Goal: Find specific page/section: Find specific page/section

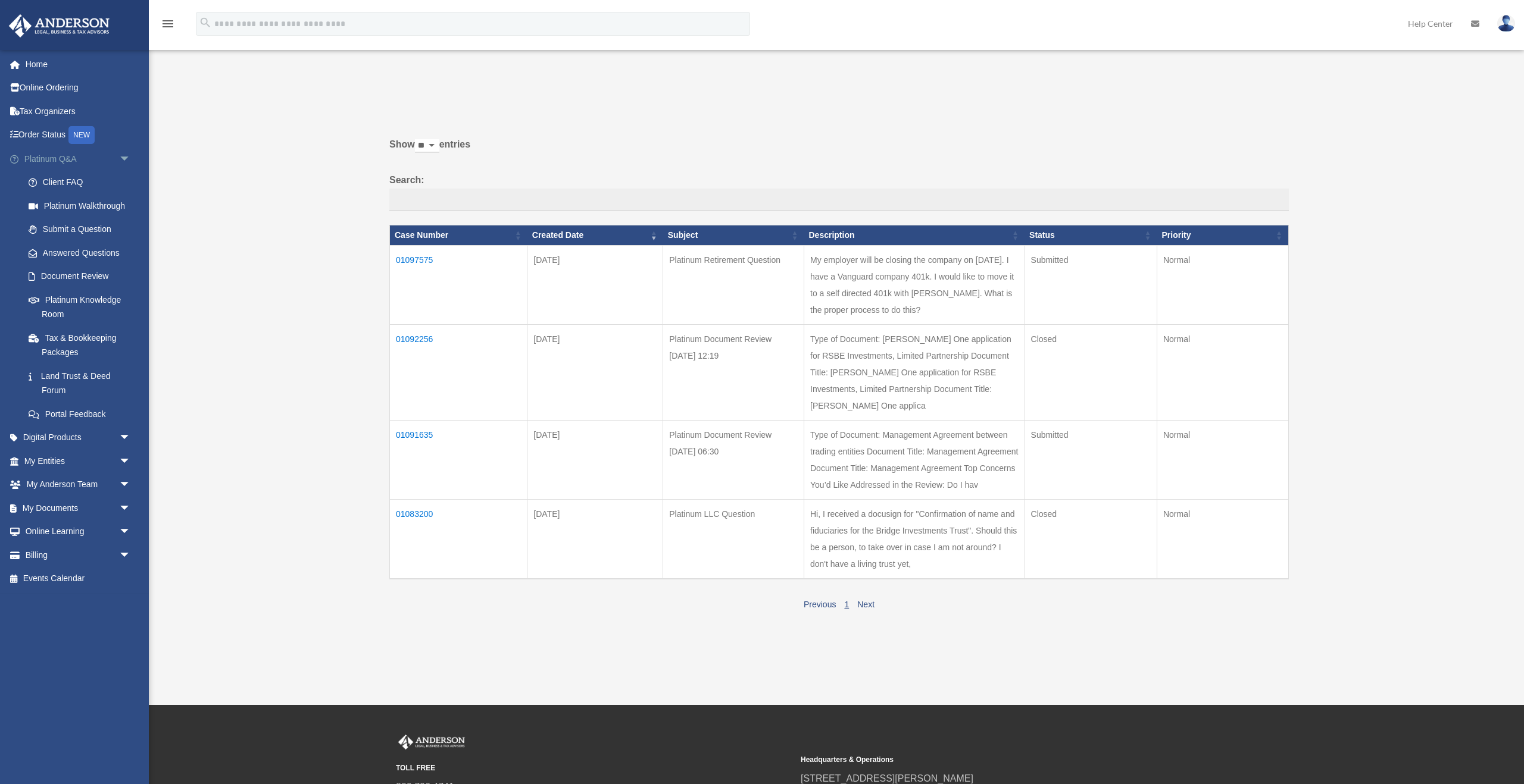
click at [128, 161] on span "arrow_drop_down" at bounding box center [131, 159] width 24 height 25
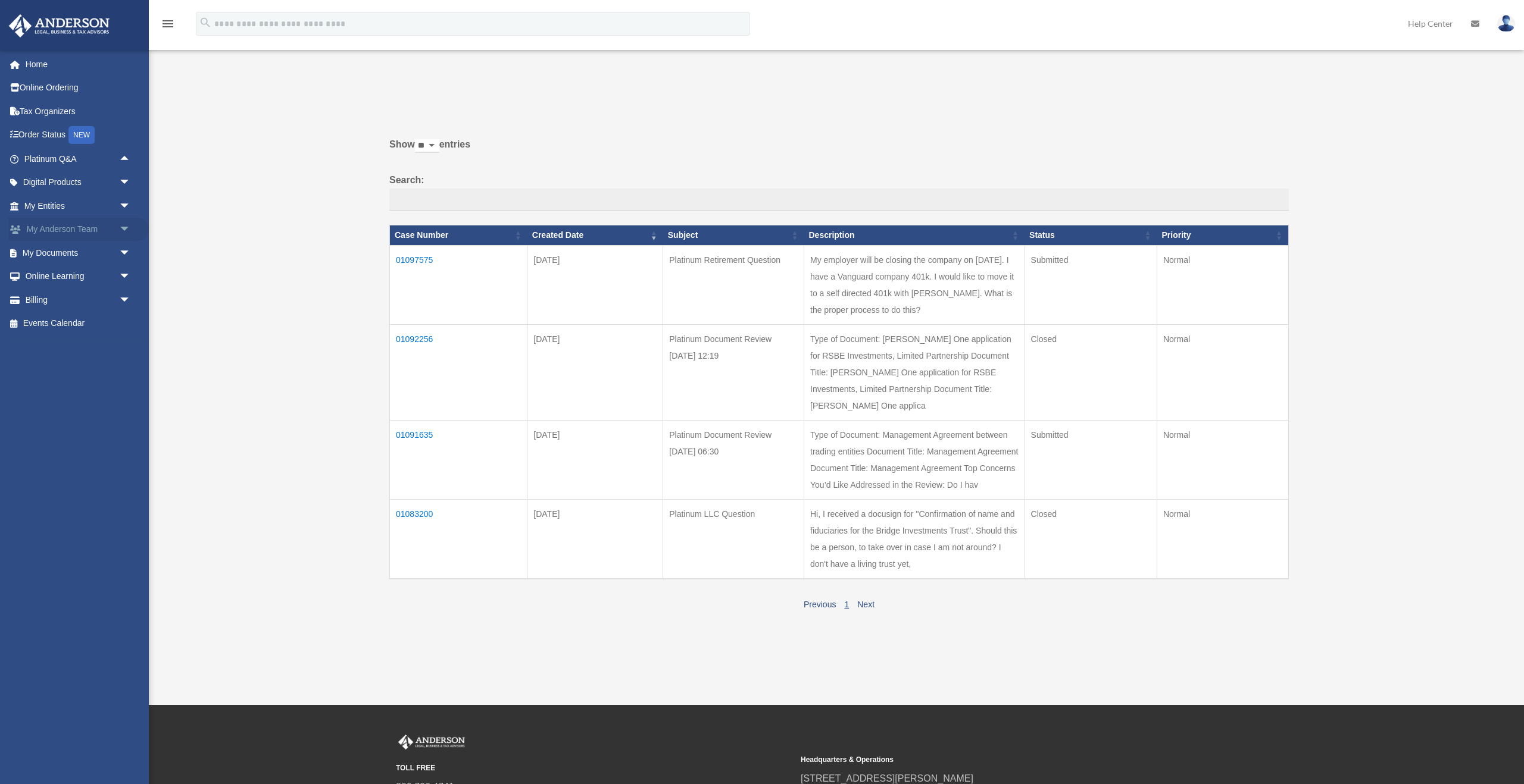
click at [119, 230] on span "arrow_drop_down" at bounding box center [131, 230] width 24 height 25
click at [77, 257] on link "My Anderson Team" at bounding box center [83, 253] width 132 height 24
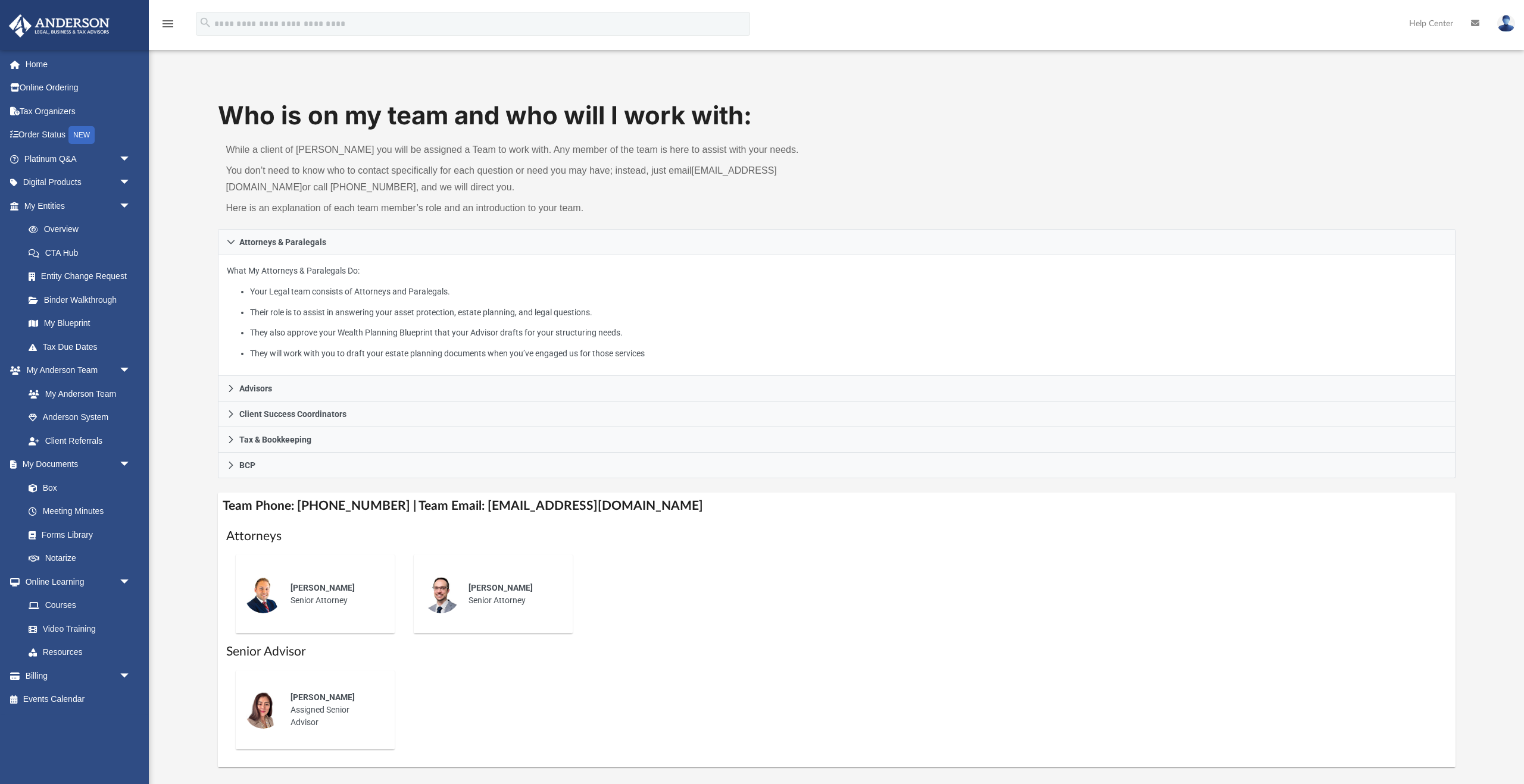
click at [183, 317] on div "Who is on my team and who will I work with: While a client of [PERSON_NAME] you…" at bounding box center [836, 432] width 1375 height 669
click at [126, 182] on span "arrow_drop_down" at bounding box center [131, 182] width 24 height 25
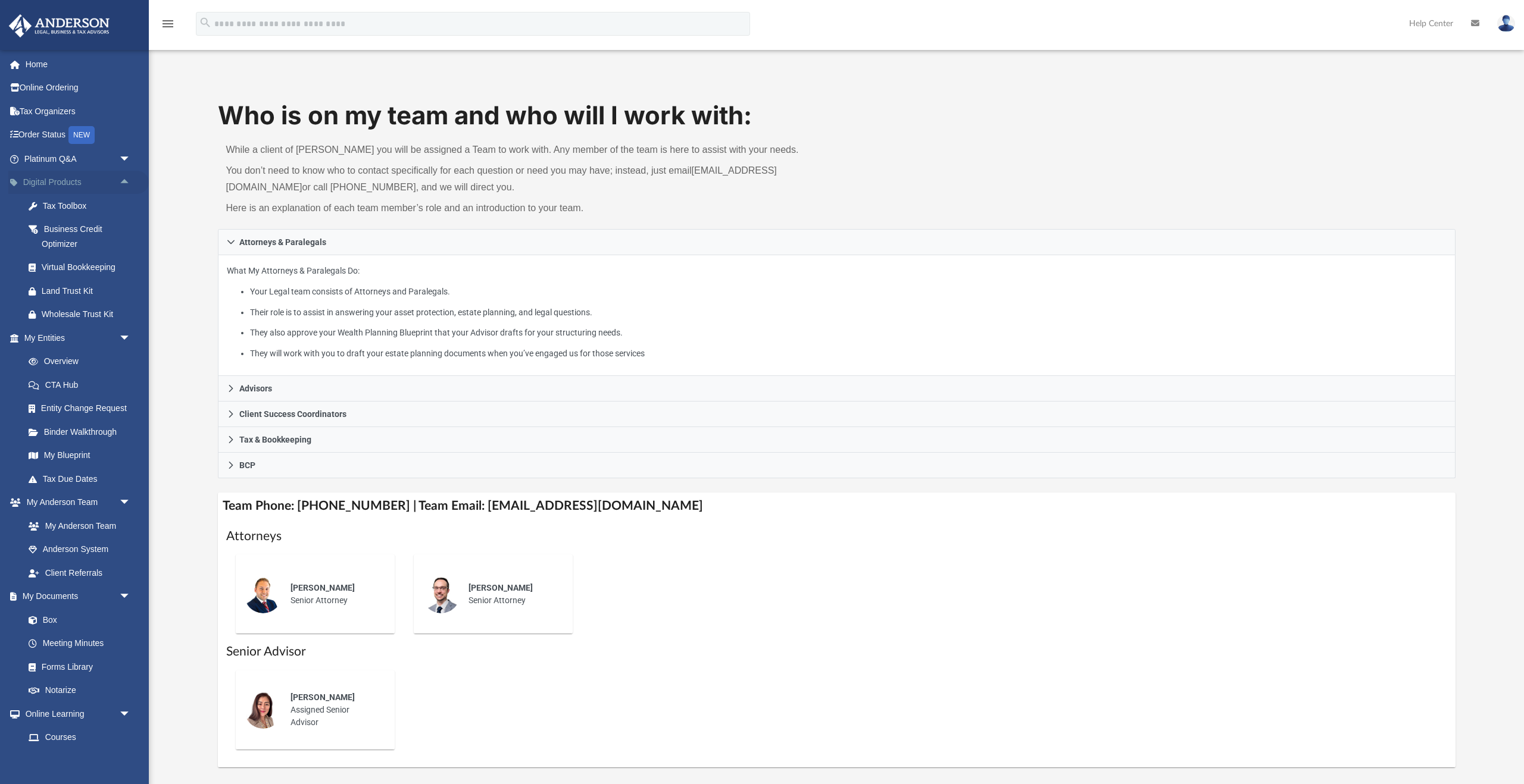
click at [126, 182] on span "arrow_drop_up" at bounding box center [131, 182] width 24 height 25
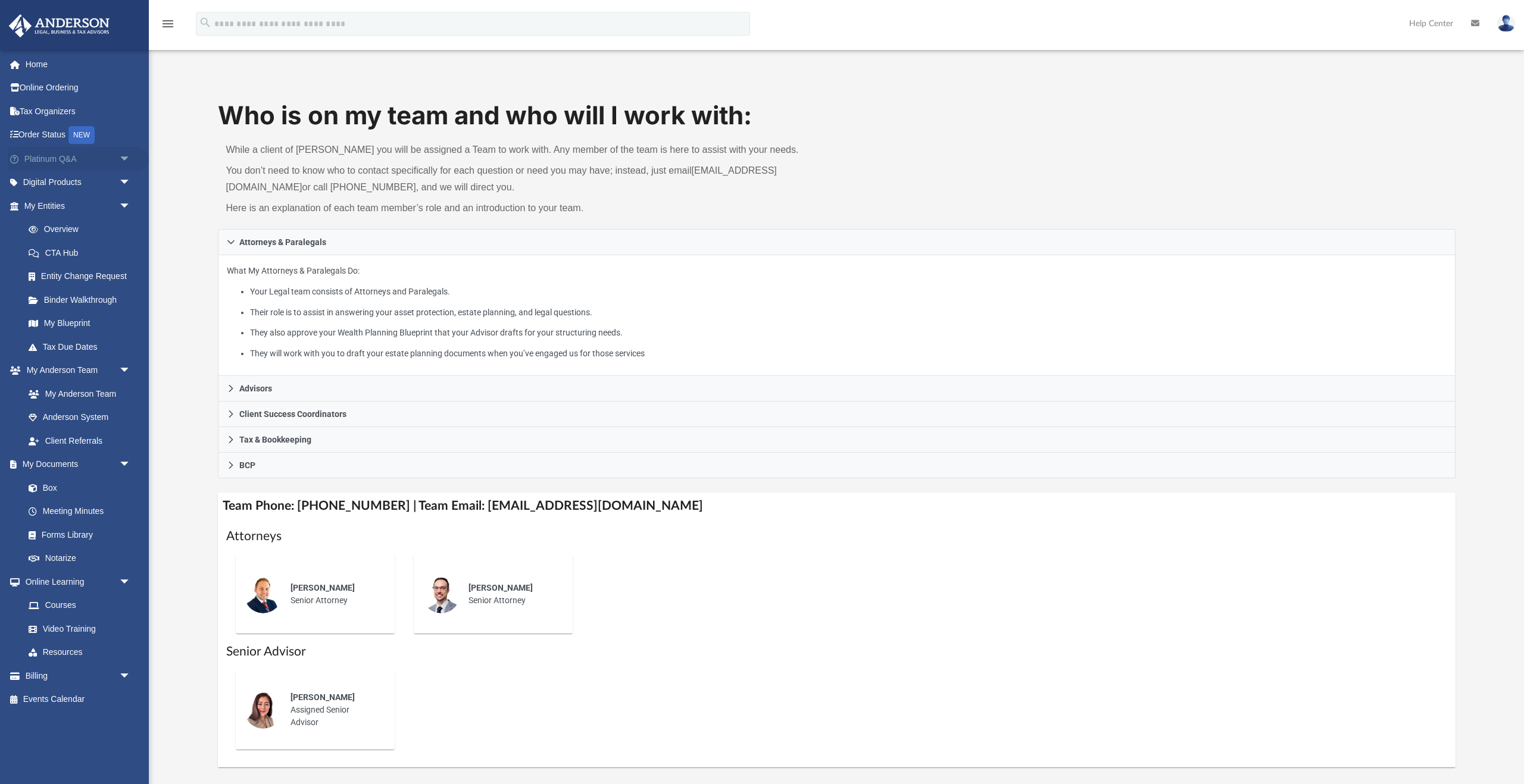
click at [126, 156] on span "arrow_drop_down" at bounding box center [131, 159] width 24 height 25
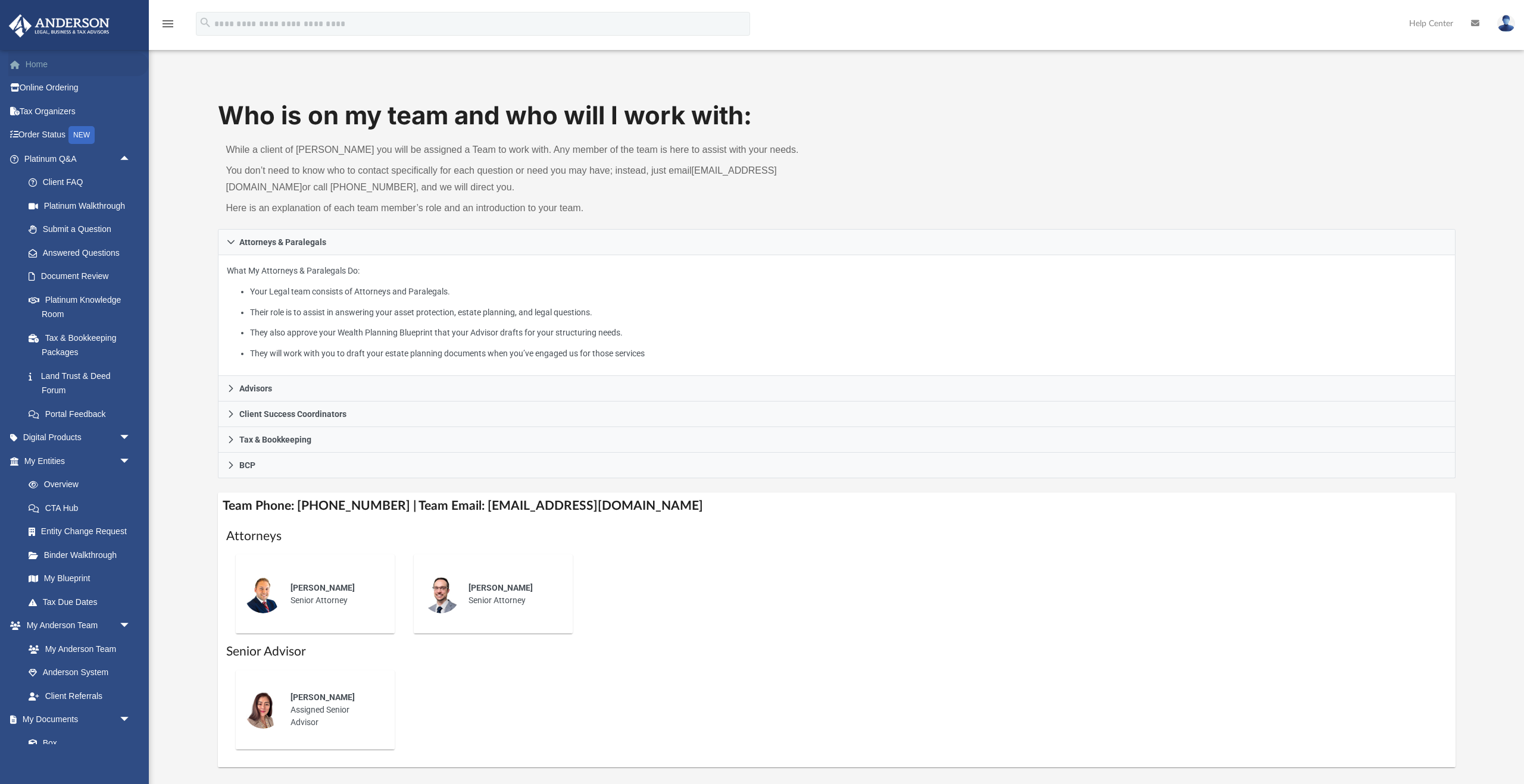
click at [41, 69] on link "Home" at bounding box center [79, 65] width 140 height 24
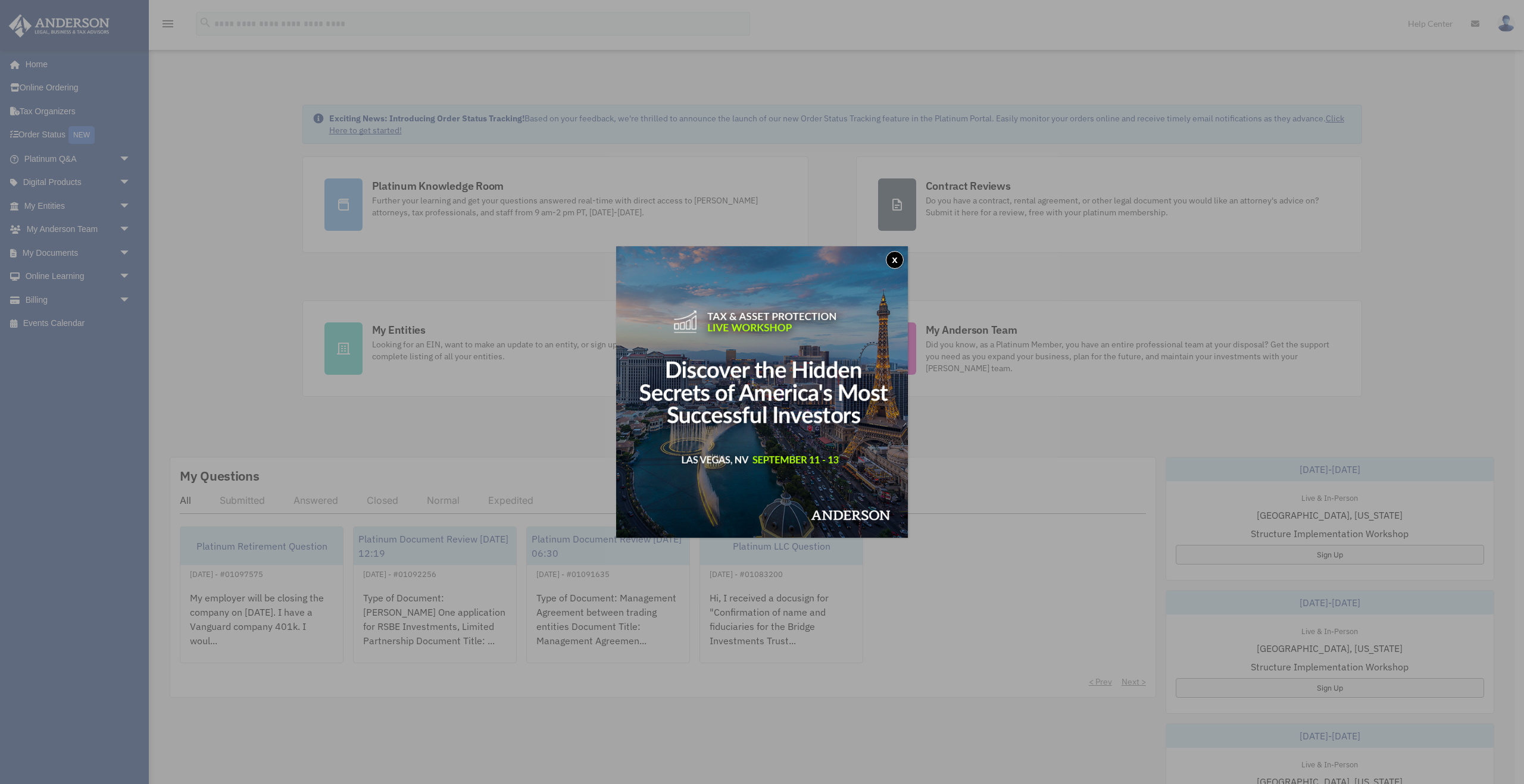
click at [898, 262] on button "x" at bounding box center [895, 260] width 18 height 18
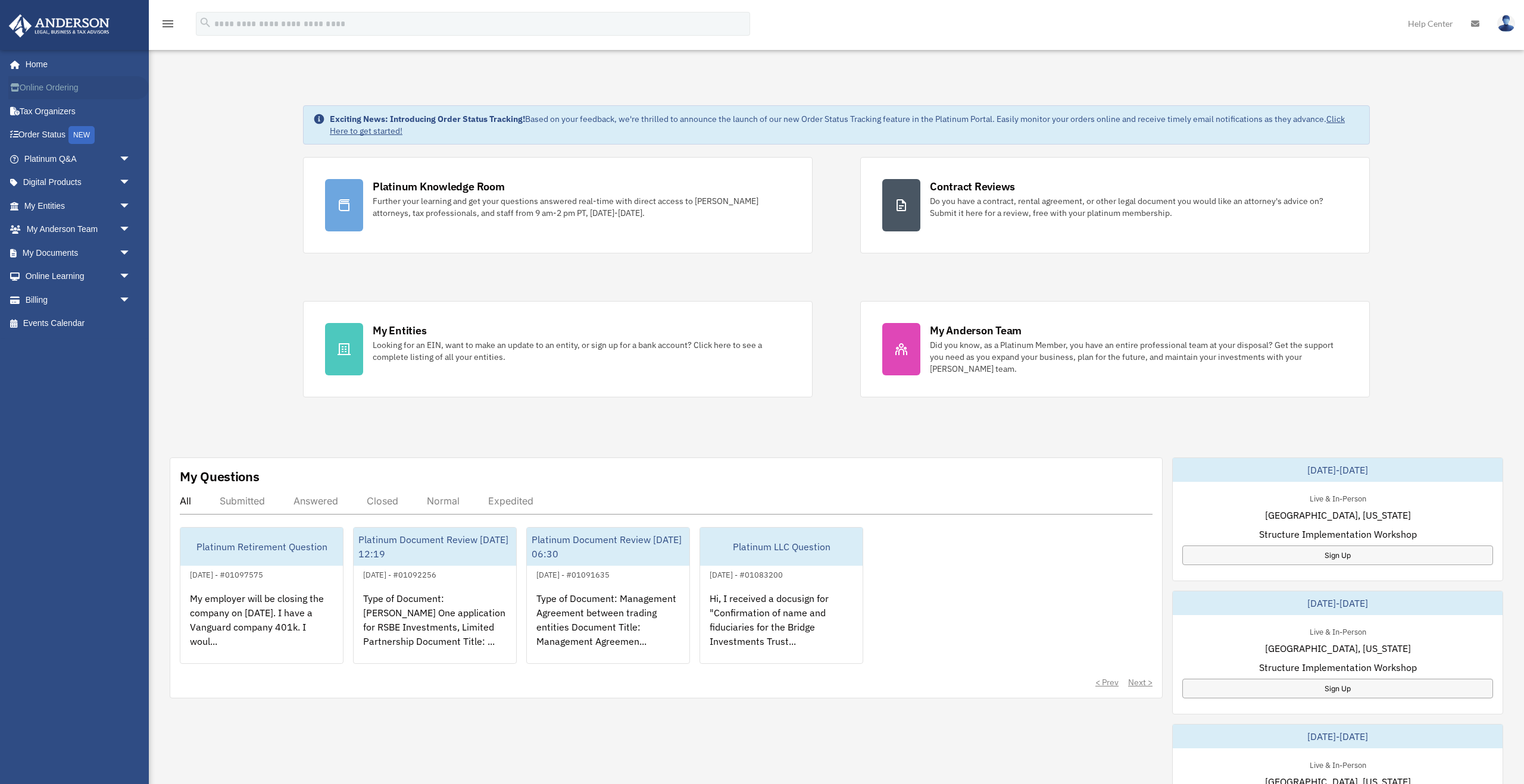
click at [53, 91] on link "Online Ordering" at bounding box center [79, 88] width 140 height 24
click at [210, 220] on div "Exciting News: Introducing Order Status Tracking! Based on your feedback, we're…" at bounding box center [836, 610] width 1393 height 1069
click at [50, 228] on link "My Anderson Team arrow_drop_down" at bounding box center [79, 230] width 140 height 24
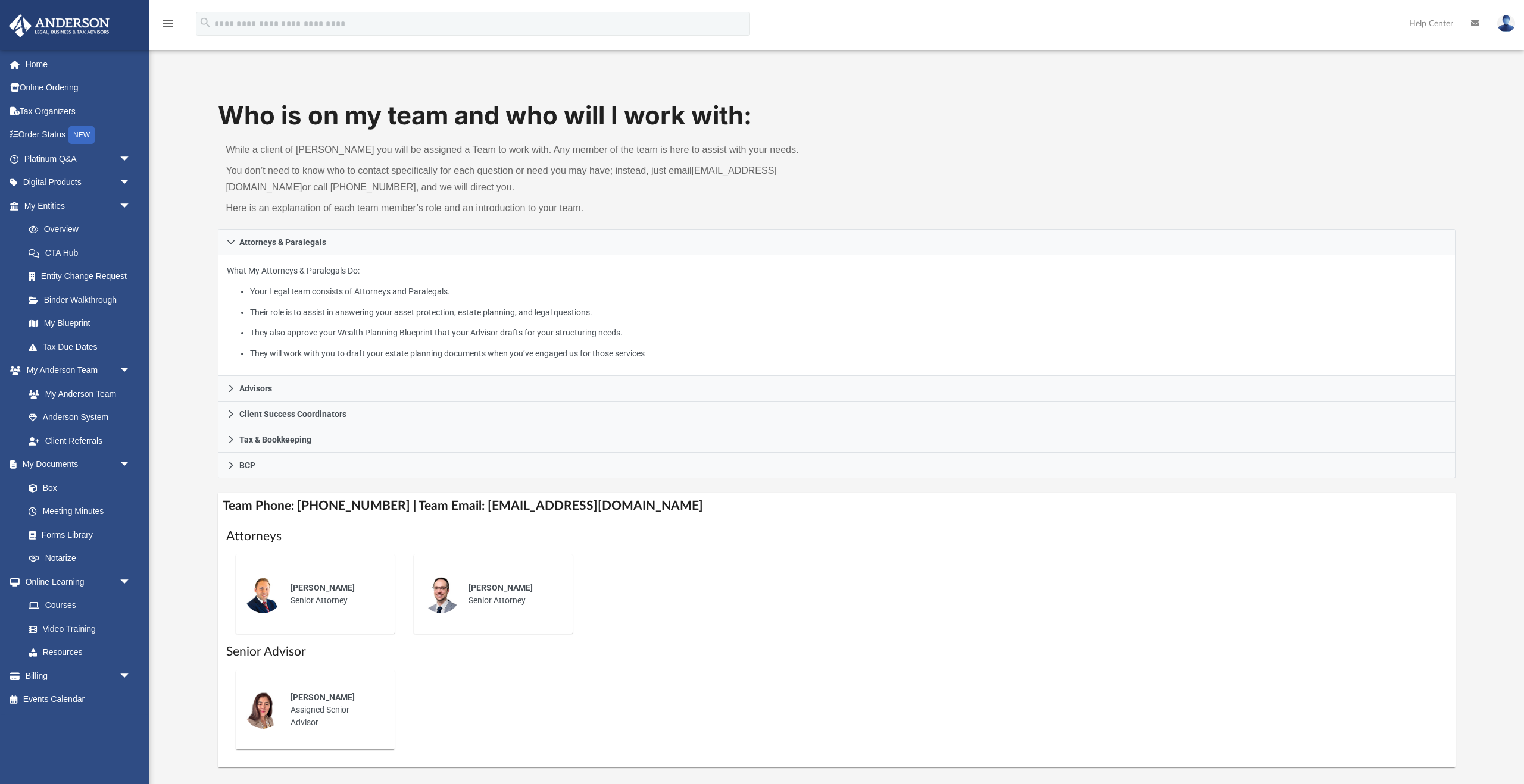
click at [186, 165] on div "Who is on my team and who will I work with: While a client of [PERSON_NAME] you…" at bounding box center [836, 432] width 1375 height 669
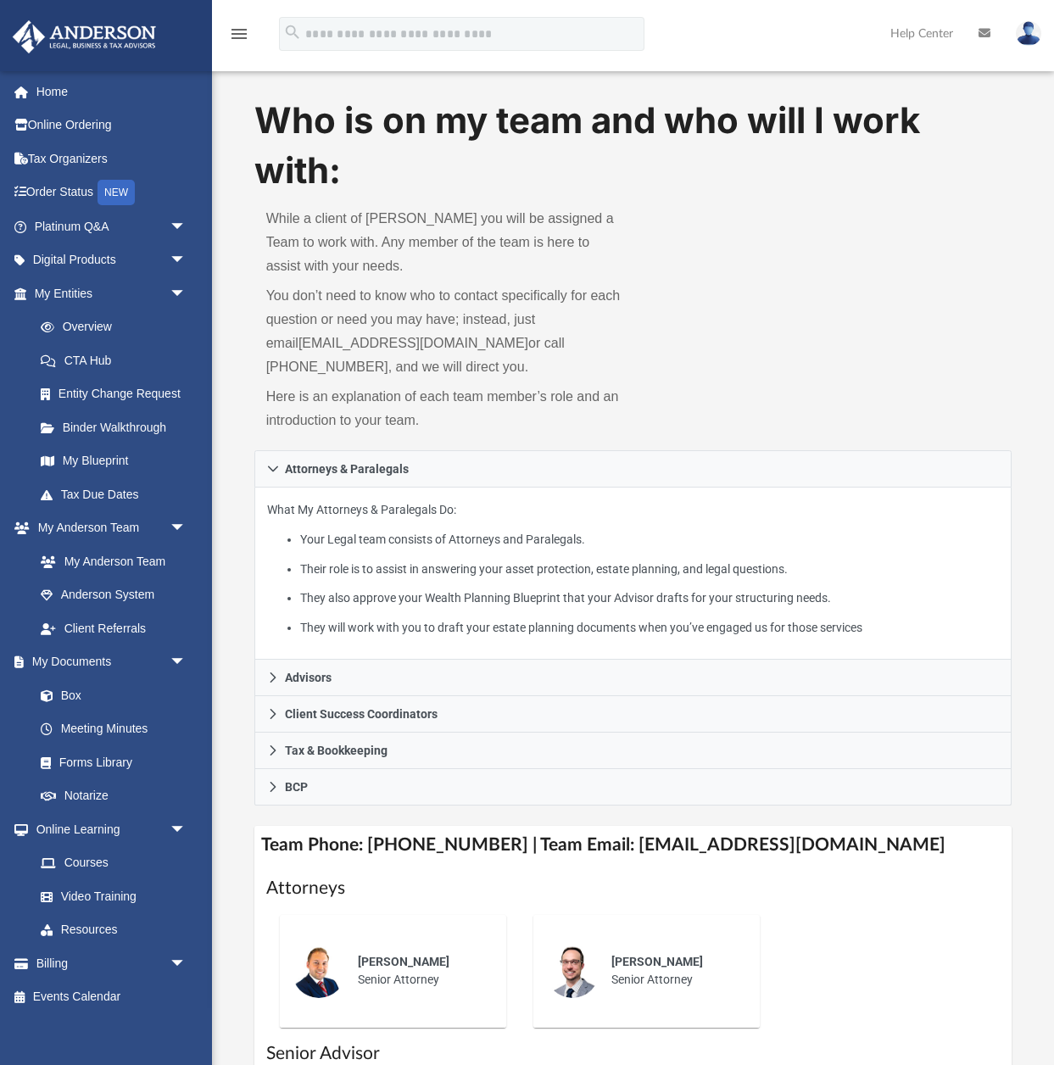
click at [812, 26] on div "menu search Site Menu add [EMAIL_ADDRESS][DOMAIN_NAME] My Profile Reset Passwor…" at bounding box center [527, 42] width 1028 height 58
click at [755, 38] on div "menu search Site Menu add [EMAIL_ADDRESS][DOMAIN_NAME] My Profile Reset Passwor…" at bounding box center [527, 42] width 1028 height 58
click at [799, 29] on div "menu search Site Menu add [EMAIL_ADDRESS][DOMAIN_NAME] My Profile Reset Passwor…" at bounding box center [527, 42] width 1028 height 58
click at [760, 46] on div "menu search Site Menu add [EMAIL_ADDRESS][DOMAIN_NAME] My Profile Reset Passwor…" at bounding box center [527, 42] width 1028 height 58
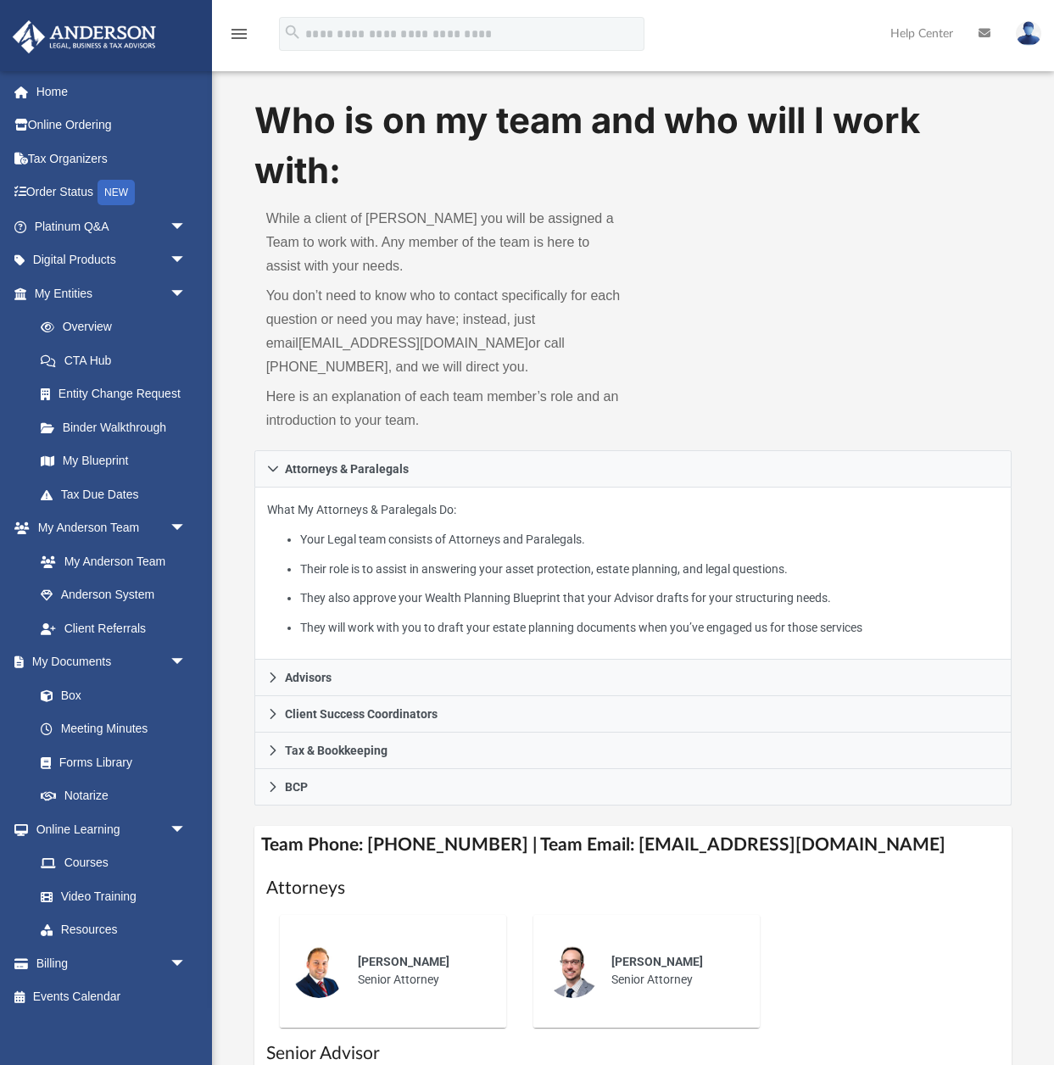
click at [760, 46] on div "menu search Site Menu add [EMAIL_ADDRESS][DOMAIN_NAME] My Profile Reset Passwor…" at bounding box center [527, 42] width 1028 height 58
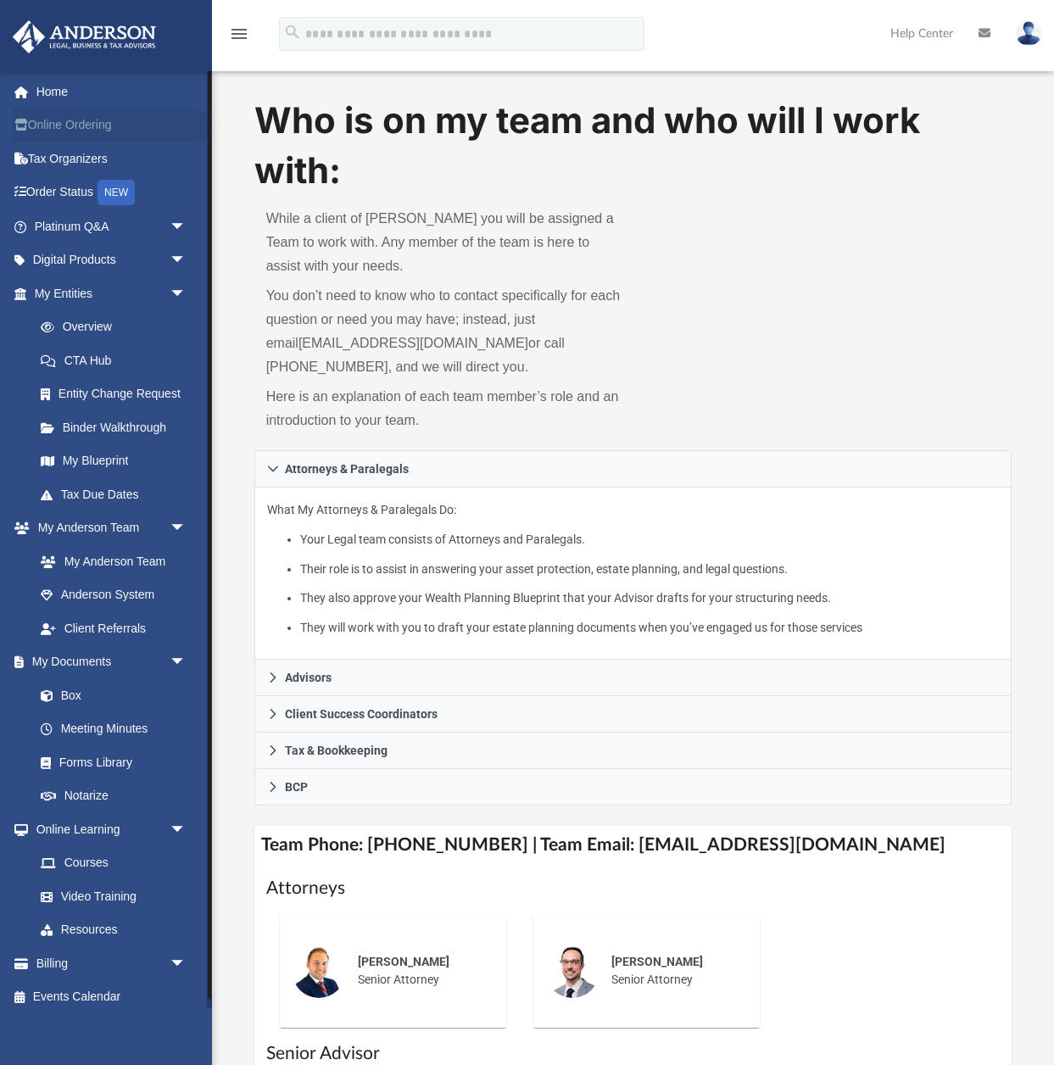
click at [78, 127] on link "Online Ordering" at bounding box center [112, 126] width 200 height 34
click at [75, 126] on link "Online Ordering" at bounding box center [112, 126] width 200 height 34
